Goal: Task Accomplishment & Management: Manage account settings

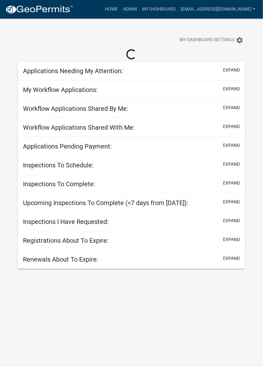
select select "2: 50"
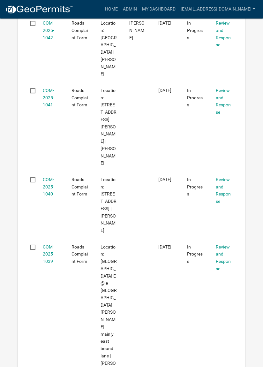
scroll to position [3697, 0]
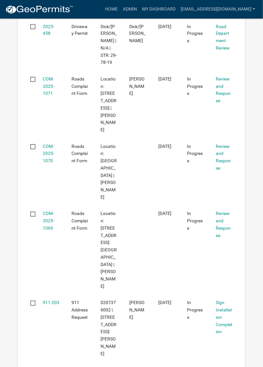
scroll to position [252, 0]
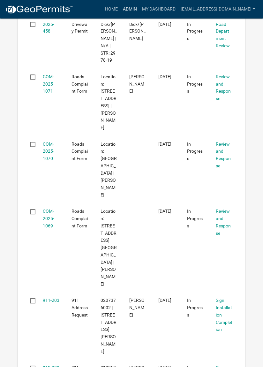
click at [139, 8] on link "Admin" at bounding box center [129, 9] width 19 height 12
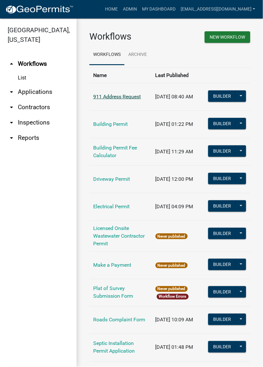
click at [114, 95] on link "911 Address Request" at bounding box center [117, 96] width 48 height 6
click at [111, 97] on link "911 Address Request" at bounding box center [117, 96] width 48 height 6
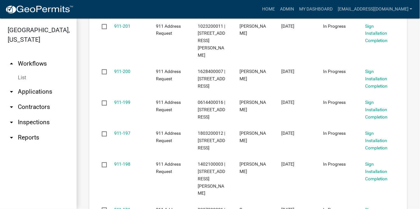
scroll to position [340, 0]
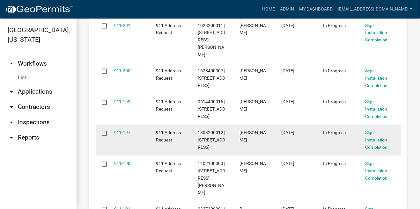
click at [108, 129] on datatable-body-cell "911-197" at bounding box center [129, 140] width 42 height 31
click at [106, 131] on input "checkbox" at bounding box center [104, 133] width 4 height 4
checkbox input "true"
click at [263, 135] on link "Sign Installation Completion" at bounding box center [376, 140] width 23 height 20
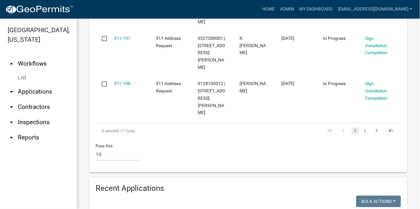
scroll to position [508, 0]
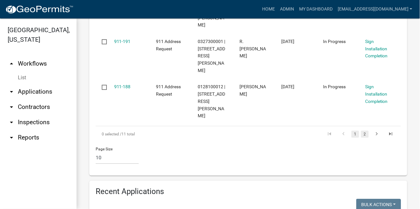
click at [263, 131] on link "2" at bounding box center [365, 134] width 8 height 7
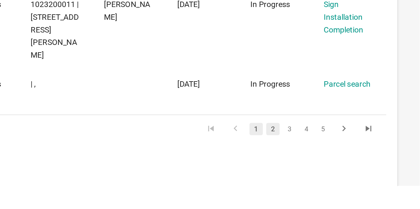
click at [263, 173] on link "2" at bounding box center [336, 176] width 8 height 7
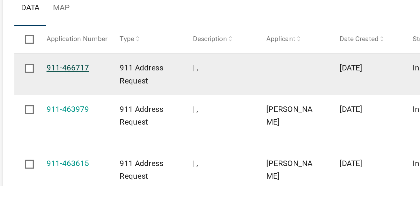
click at [123, 139] on link "911-466717" at bounding box center [126, 141] width 24 height 5
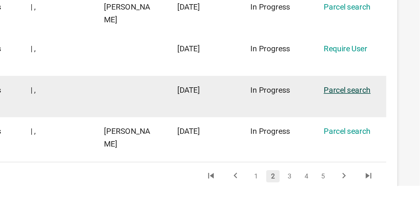
click at [263, 157] on link "Parcel search" at bounding box center [378, 154] width 27 height 5
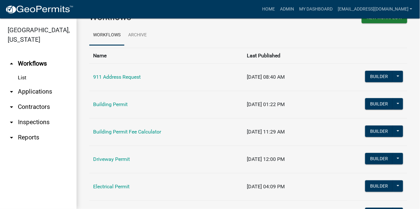
scroll to position [20, 0]
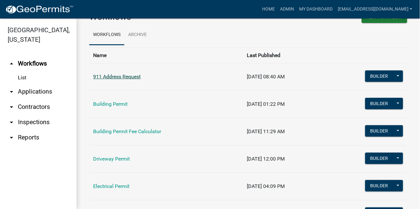
click at [109, 77] on link "911 Address Request" at bounding box center [117, 77] width 48 height 6
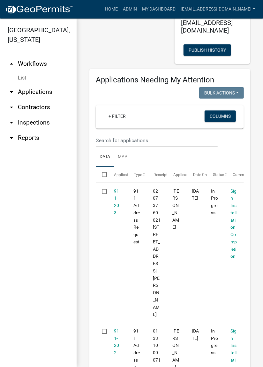
scroll to position [171, 0]
